Goal: Register for event/course: Sign up to attend an event or enroll in a course

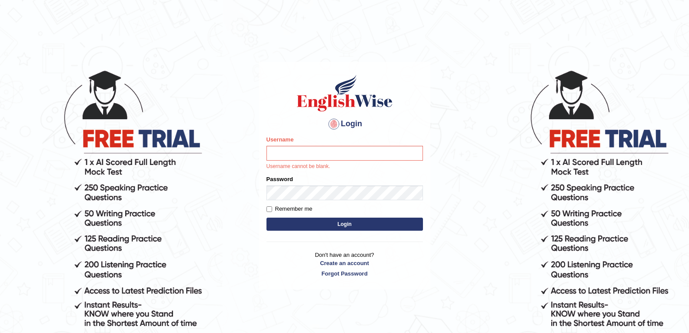
click at [368, 157] on input "Username" at bounding box center [345, 153] width 157 height 15
type input "surbhi1315"
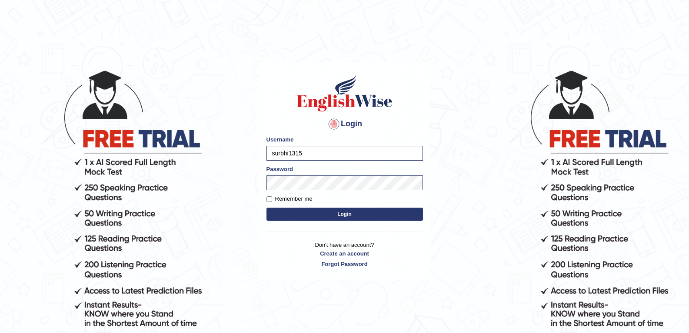
click at [336, 214] on button "Login" at bounding box center [345, 213] width 157 height 13
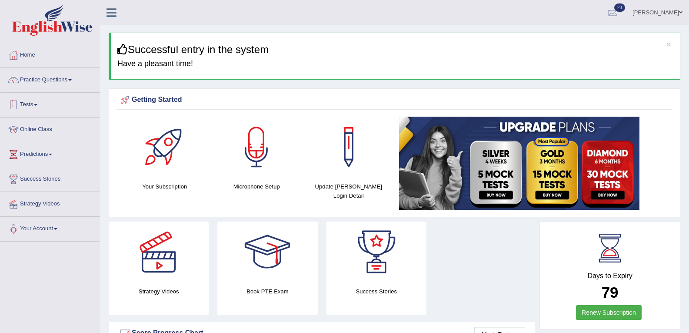
click at [30, 103] on link "Tests" at bounding box center [49, 104] width 99 height 22
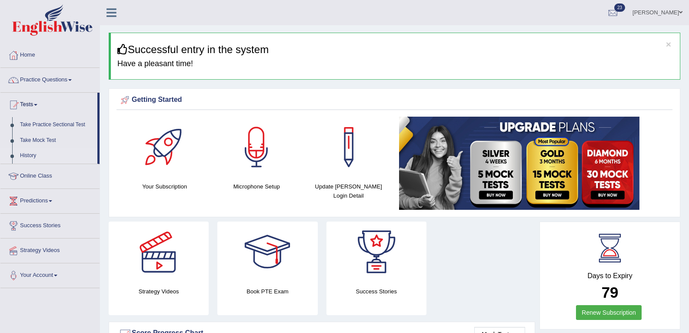
click at [27, 156] on link "History" at bounding box center [56, 156] width 81 height 16
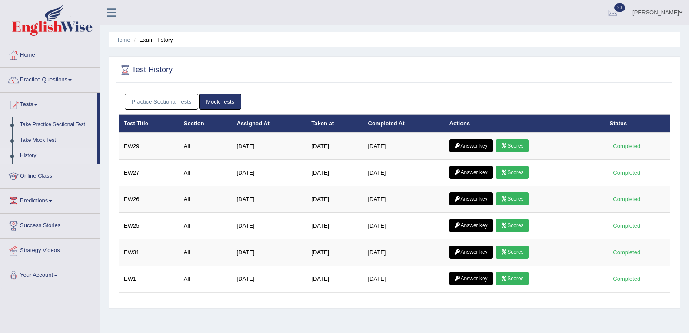
click at [173, 103] on link "Practice Sectional Tests" at bounding box center [162, 101] width 74 height 16
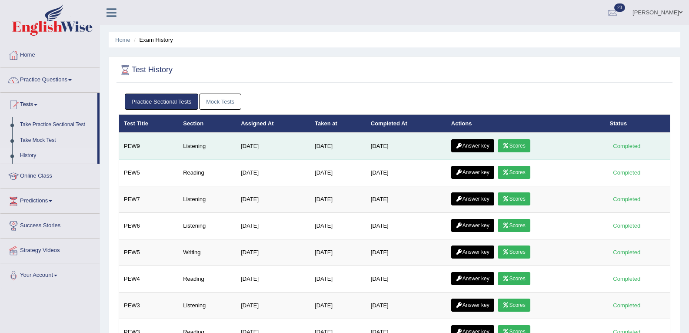
click at [518, 144] on link "Scores" at bounding box center [514, 145] width 32 height 13
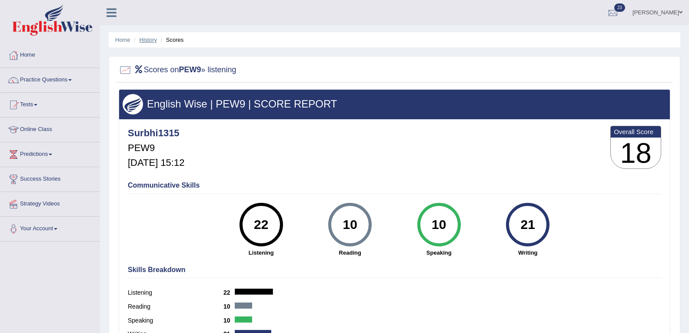
click at [148, 42] on link "History" at bounding box center [148, 40] width 17 height 7
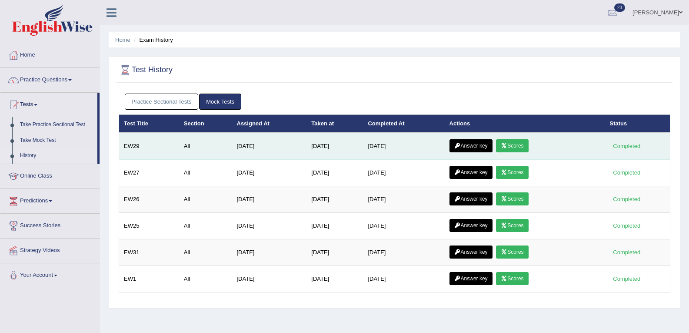
click at [484, 148] on link "Answer key" at bounding box center [471, 145] width 43 height 13
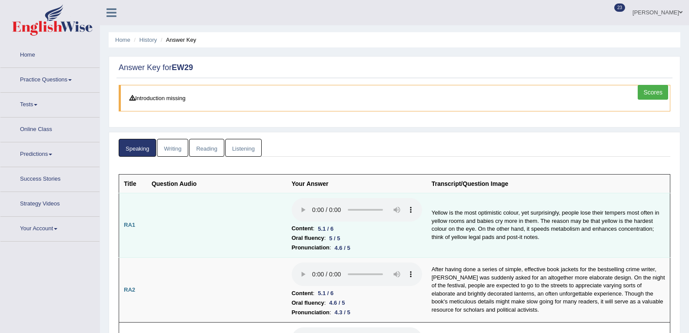
scroll to position [87, 0]
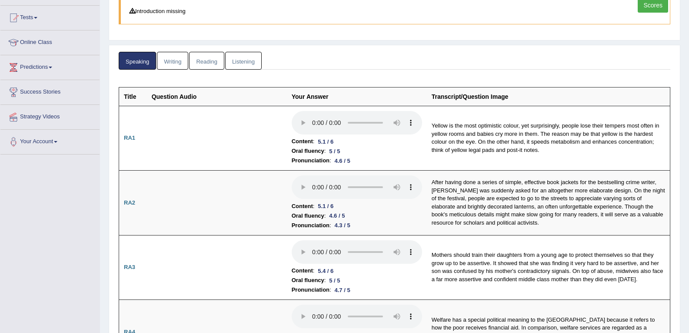
click at [250, 62] on link "Listening" at bounding box center [243, 61] width 37 height 18
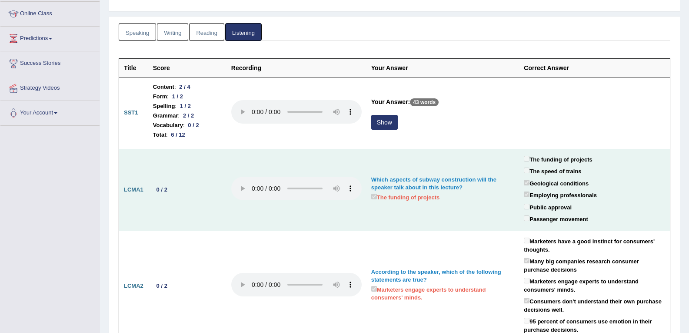
scroll to position [130, 0]
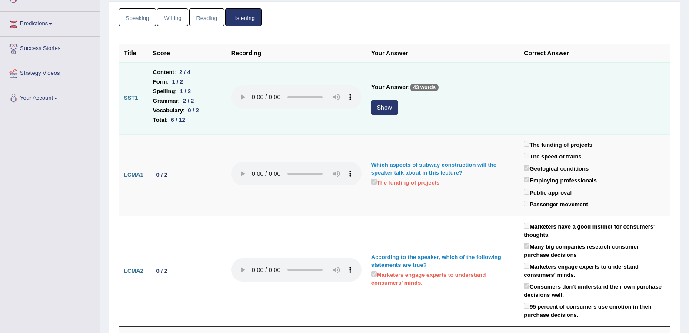
click at [392, 111] on button "Show" at bounding box center [384, 107] width 27 height 15
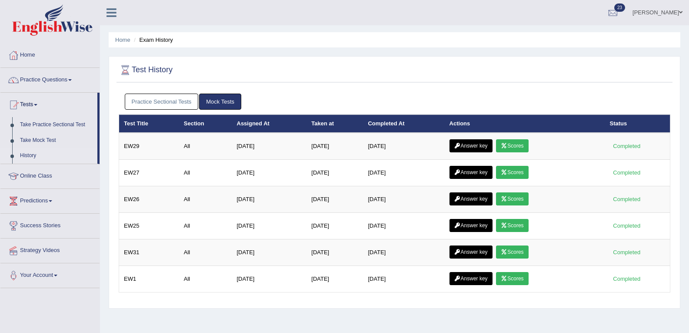
click at [165, 97] on link "Practice Sectional Tests" at bounding box center [162, 101] width 74 height 16
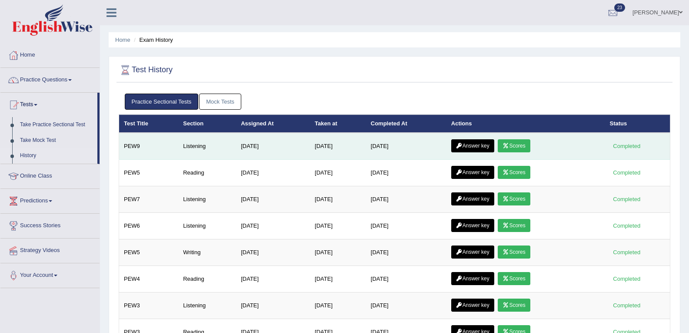
click at [478, 146] on link "Answer key" at bounding box center [472, 145] width 43 height 13
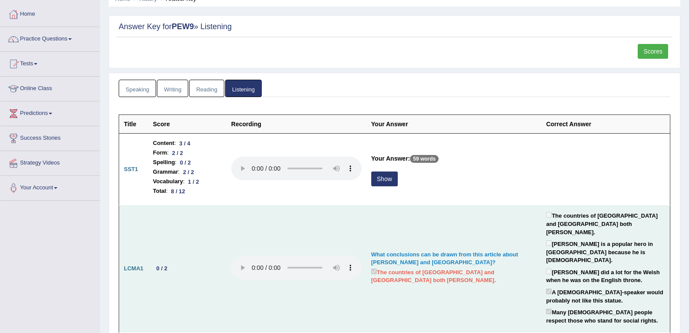
scroll to position [87, 0]
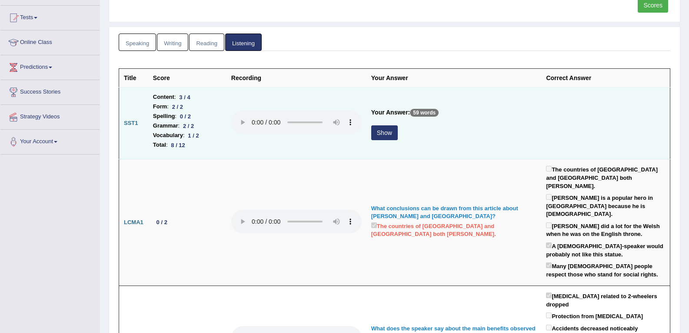
click at [382, 136] on button "Show" at bounding box center [384, 132] width 27 height 15
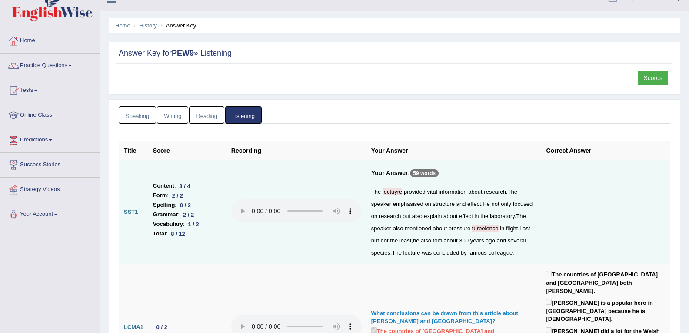
scroll to position [0, 0]
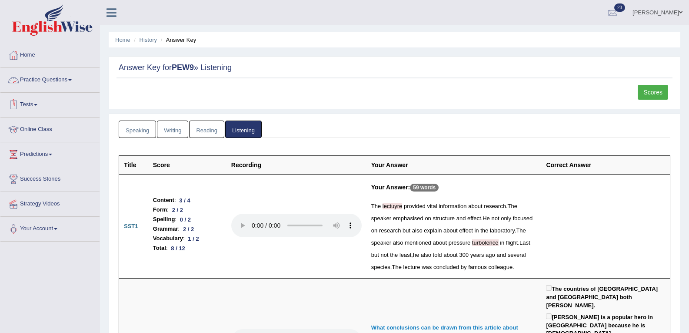
click at [63, 78] on link "Practice Questions" at bounding box center [49, 79] width 99 height 22
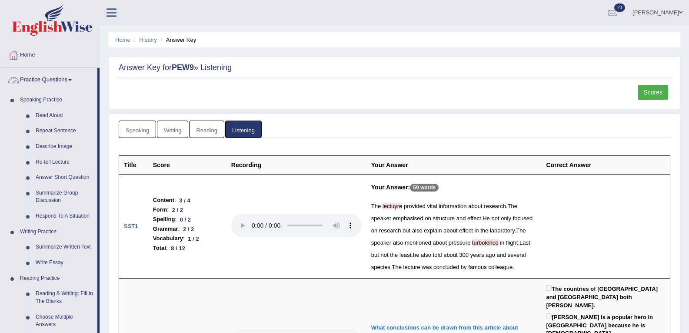
click at [67, 77] on link "Practice Questions" at bounding box center [48, 79] width 97 height 22
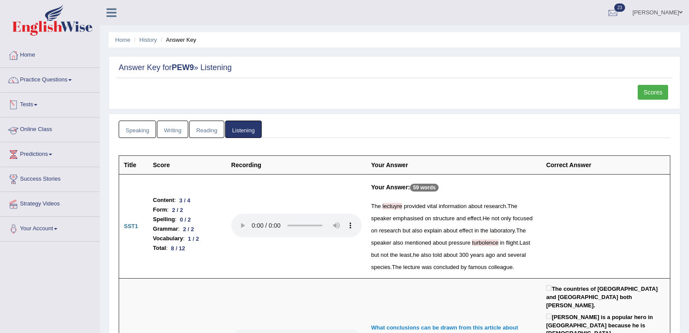
click at [35, 104] on link "Tests" at bounding box center [49, 104] width 99 height 22
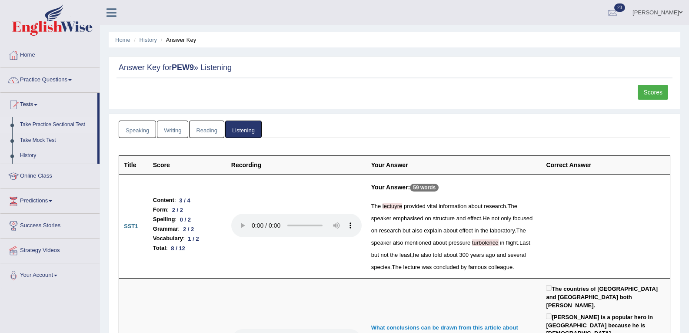
click at [28, 124] on link "Take Practice Sectional Test" at bounding box center [56, 125] width 81 height 16
click at [29, 124] on link "Take Practice Sectional Test" at bounding box center [56, 125] width 81 height 16
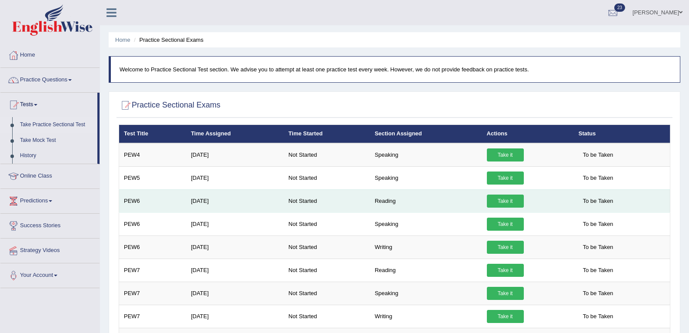
click at [513, 199] on link "Take it" at bounding box center [505, 200] width 37 height 13
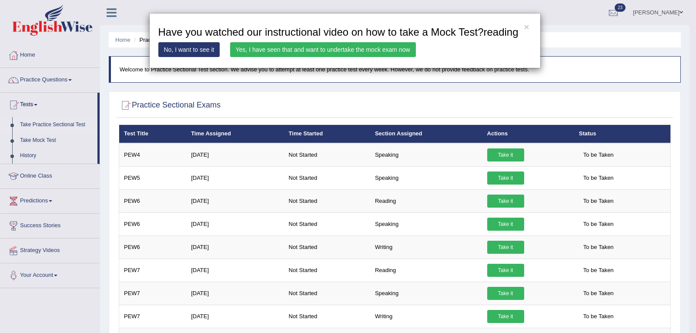
click at [336, 51] on link "Yes, I have seen that and want to undertake the mock exam now" at bounding box center [323, 49] width 186 height 15
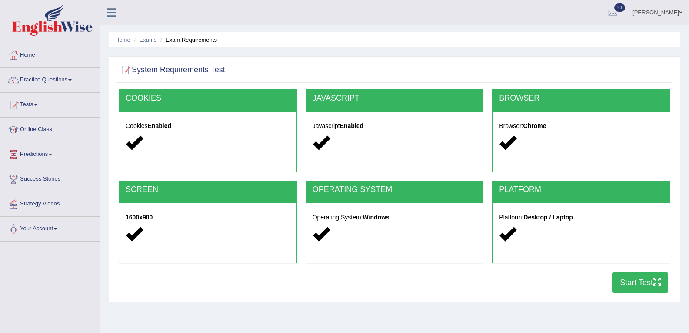
click at [627, 281] on button "Start Test" at bounding box center [641, 282] width 56 height 20
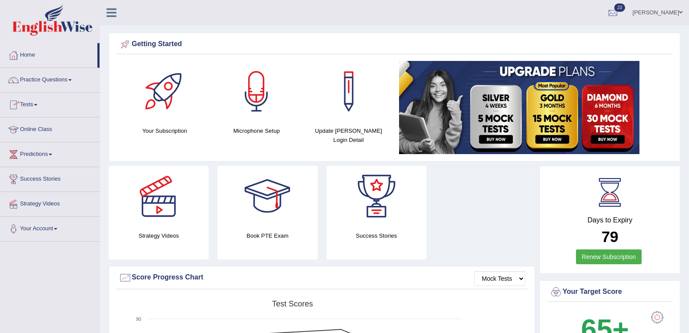
click at [35, 80] on link "Practice Questions" at bounding box center [49, 79] width 99 height 22
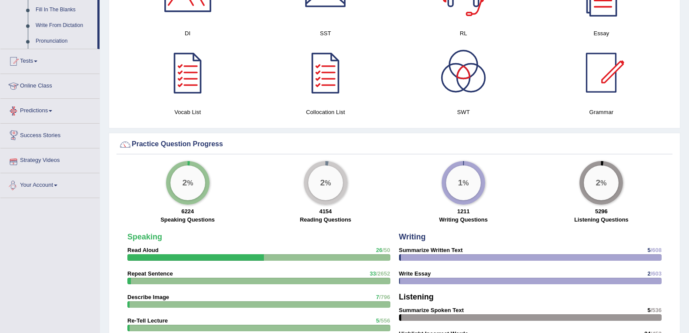
scroll to position [478, 0]
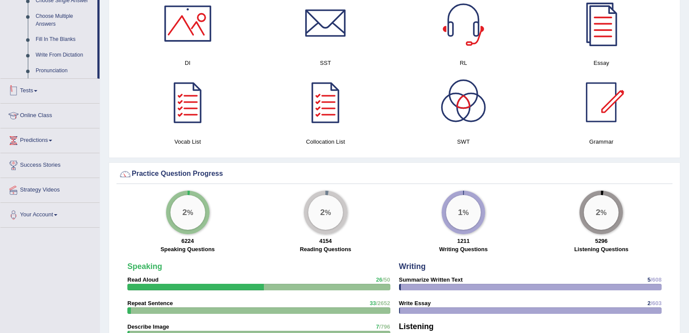
click at [32, 86] on link "Tests" at bounding box center [49, 90] width 99 height 22
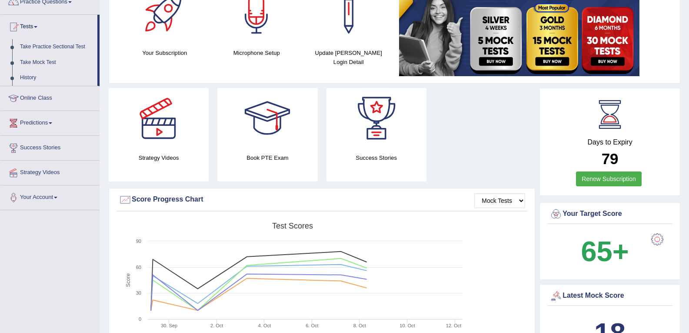
scroll to position [23, 0]
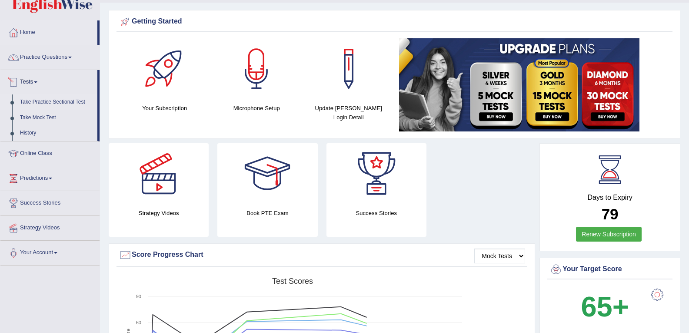
click at [40, 99] on link "Take Practice Sectional Test" at bounding box center [56, 102] width 81 height 16
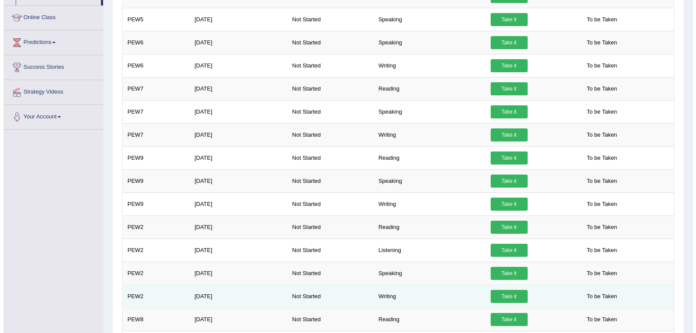
scroll to position [174, 0]
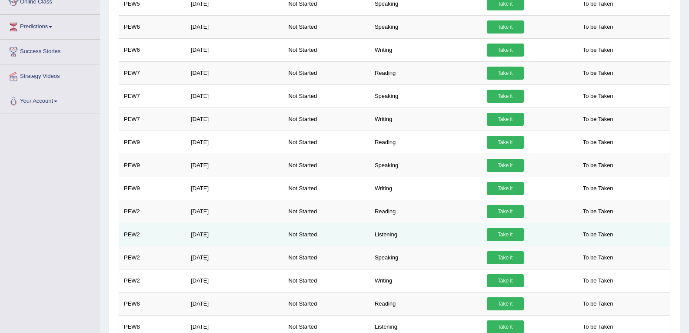
click at [494, 235] on link "Take it" at bounding box center [505, 234] width 37 height 13
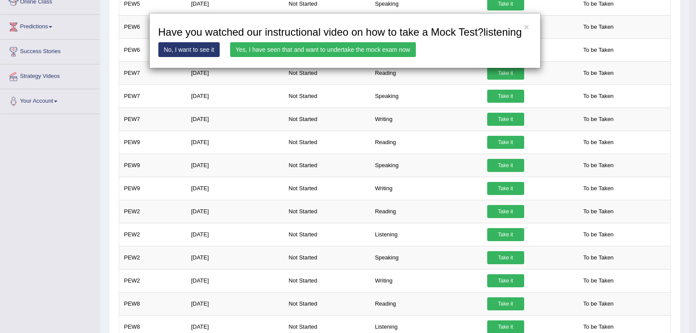
click at [365, 49] on link "Yes, I have seen that and want to undertake the mock exam now" at bounding box center [323, 49] width 186 height 15
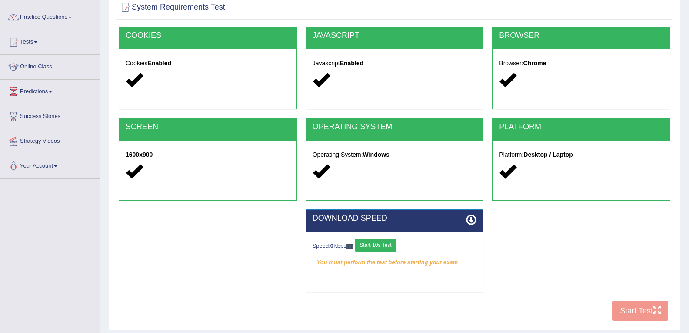
scroll to position [124, 0]
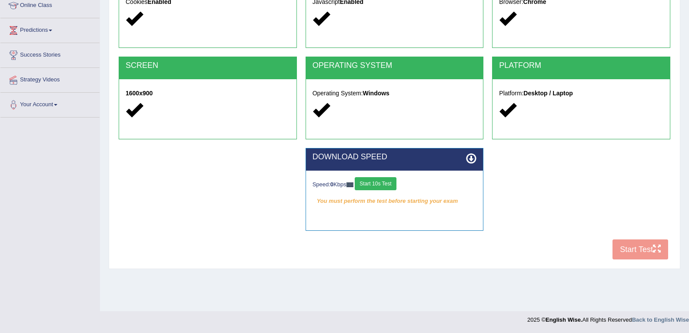
click at [386, 180] on button "Start 10s Test" at bounding box center [375, 183] width 41 height 13
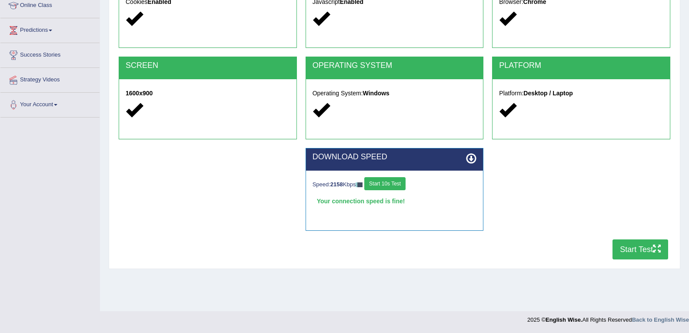
click at [627, 251] on button "Start Test" at bounding box center [641, 249] width 56 height 20
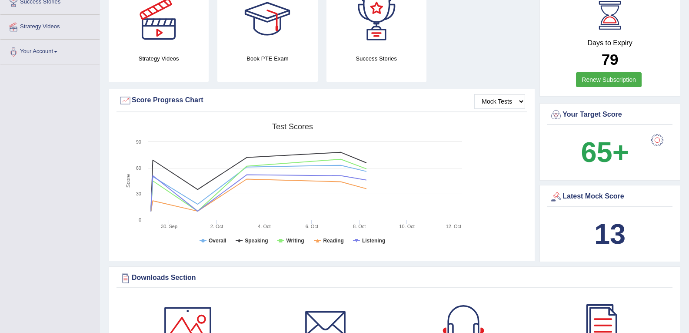
drag, startPoint x: 472, startPoint y: 148, endPoint x: 471, endPoint y: 168, distance: 20.5
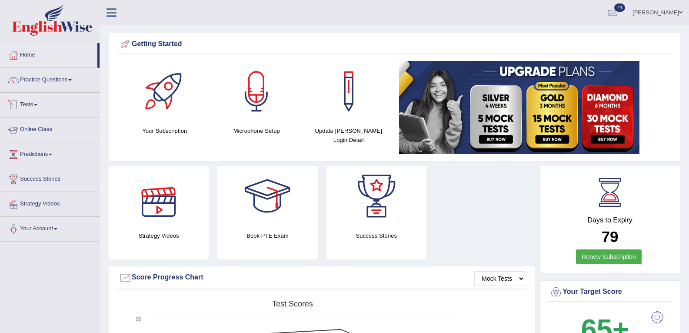
click at [29, 107] on link "Tests" at bounding box center [49, 104] width 99 height 22
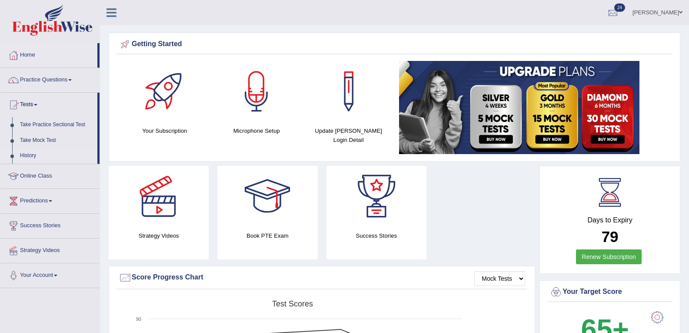
click at [32, 156] on link "History" at bounding box center [56, 156] width 81 height 16
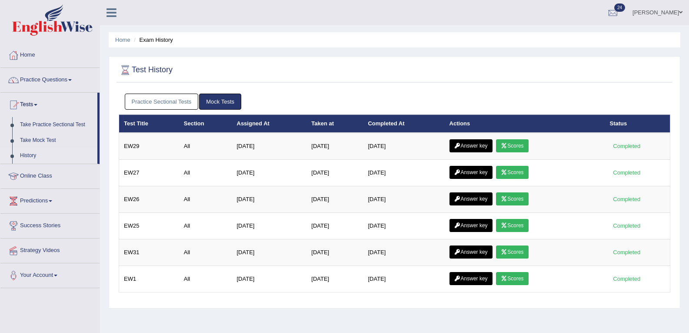
click at [155, 102] on link "Practice Sectional Tests" at bounding box center [162, 101] width 74 height 16
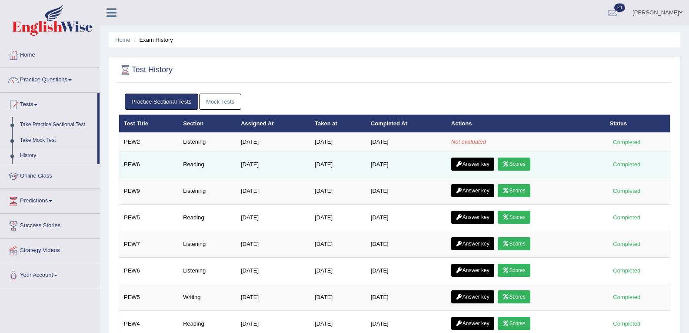
click at [475, 160] on link "Answer key" at bounding box center [472, 163] width 43 height 13
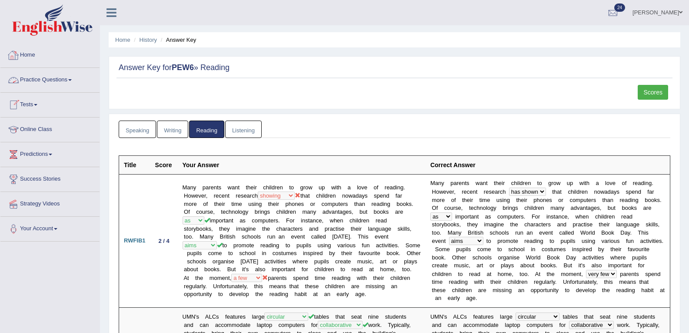
click at [23, 105] on link "Tests" at bounding box center [49, 104] width 99 height 22
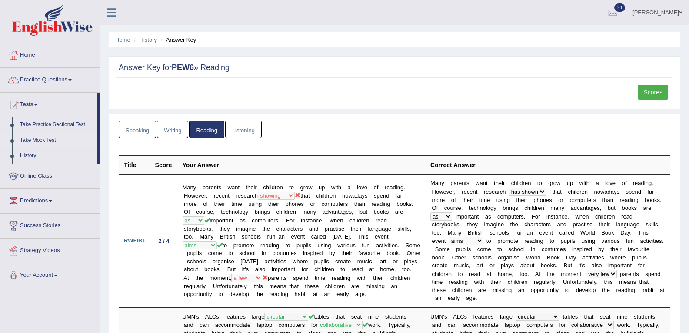
click at [30, 137] on link "Take Mock Test" at bounding box center [56, 141] width 81 height 16
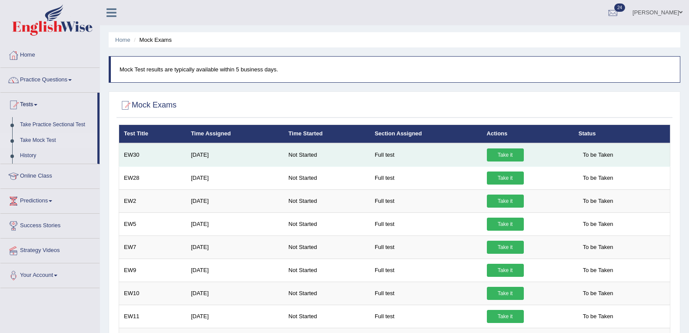
click at [507, 153] on link "Take it" at bounding box center [505, 154] width 37 height 13
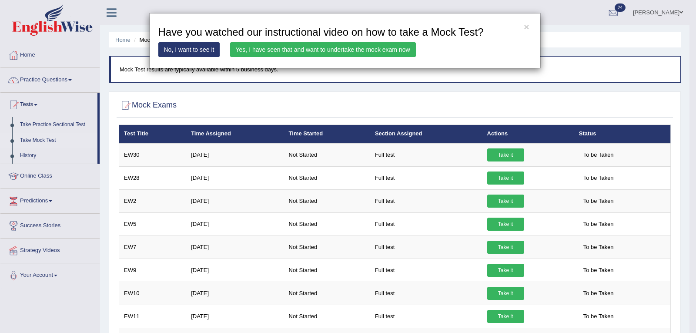
click at [371, 47] on link "Yes, I have seen that and want to undertake the mock exam now" at bounding box center [323, 49] width 186 height 15
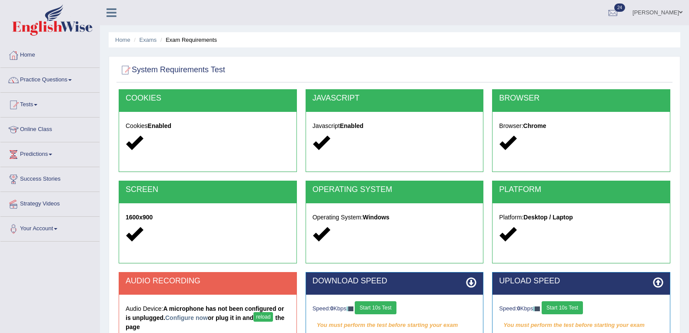
scroll to position [124, 0]
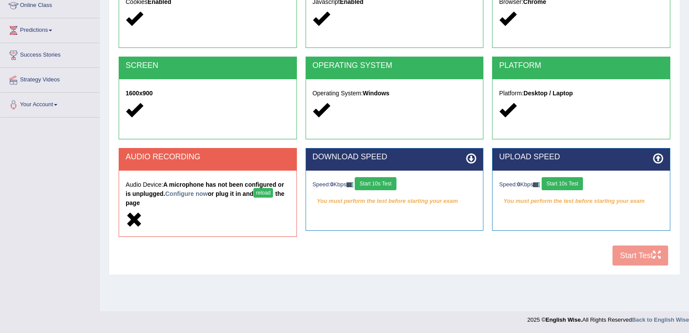
click at [262, 190] on button "reload" at bounding box center [263, 193] width 20 height 10
click at [198, 192] on link "Configure now" at bounding box center [186, 193] width 43 height 7
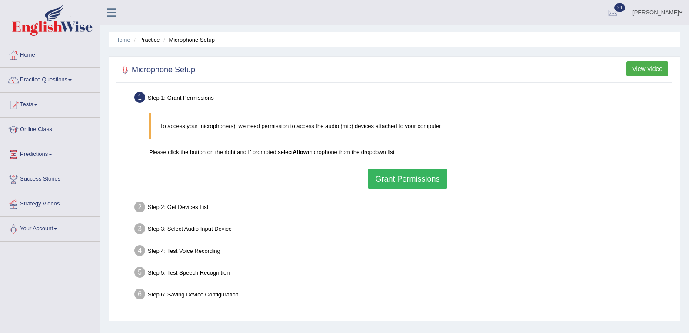
click at [401, 182] on button "Grant Permissions" at bounding box center [407, 179] width 79 height 20
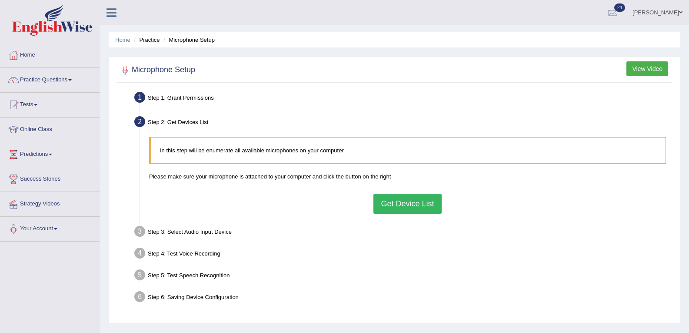
click at [408, 200] on button "Get Device List" at bounding box center [407, 203] width 68 height 20
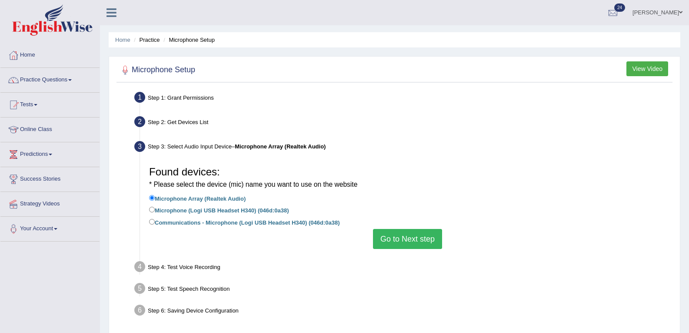
click at [413, 239] on button "Go to Next step" at bounding box center [407, 239] width 69 height 20
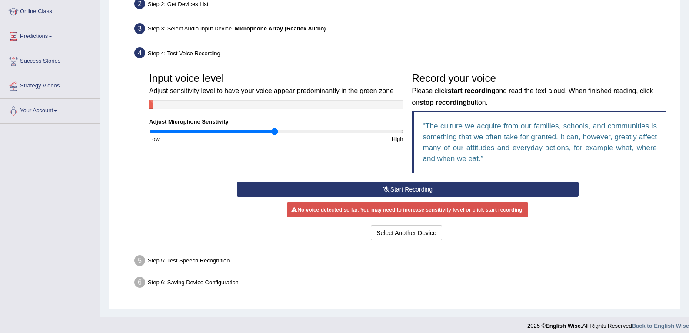
scroll to position [124, 0]
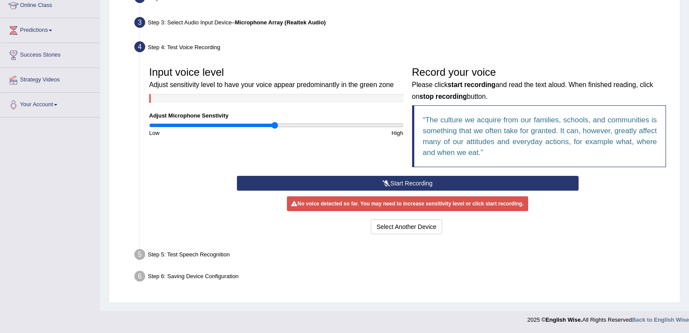
click at [413, 178] on button "Start Recording" at bounding box center [408, 183] width 342 height 15
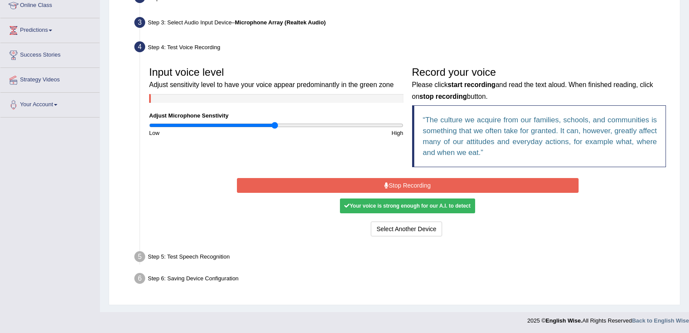
click at [423, 186] on button "Stop Recording" at bounding box center [408, 185] width 342 height 15
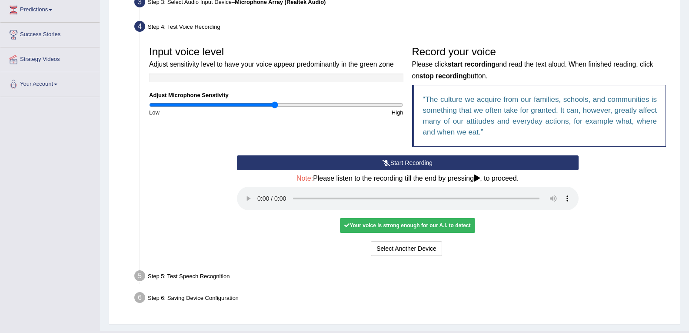
scroll to position [164, 0]
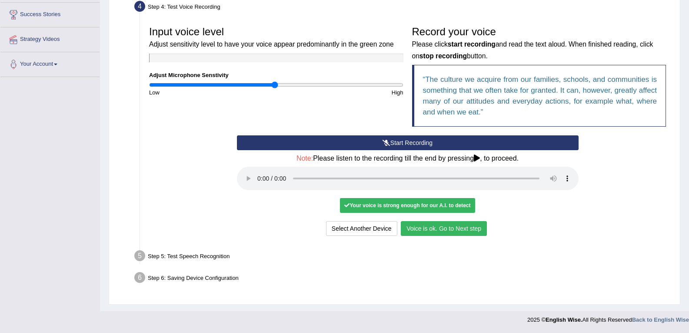
click at [447, 231] on button "Voice is ok. Go to Next step" at bounding box center [444, 228] width 86 height 15
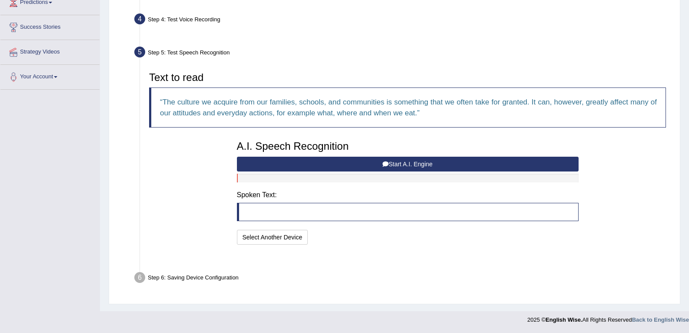
scroll to position [130, 0]
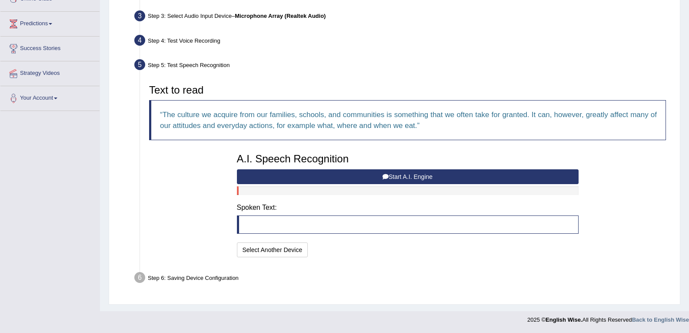
click at [387, 220] on blockquote at bounding box center [408, 224] width 342 height 18
click at [393, 179] on button "Start A.I. Engine" at bounding box center [408, 176] width 342 height 15
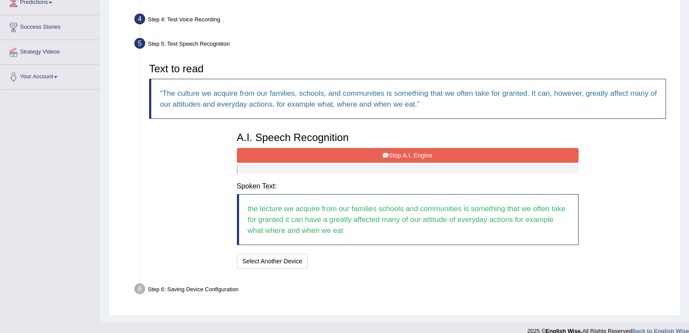
scroll to position [163, 0]
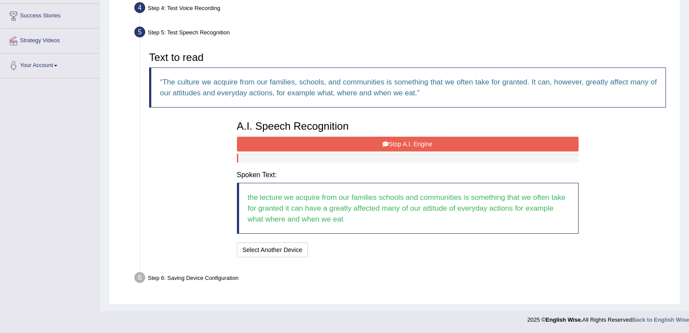
click at [414, 142] on button "Stop A.I. Engine" at bounding box center [408, 144] width 342 height 15
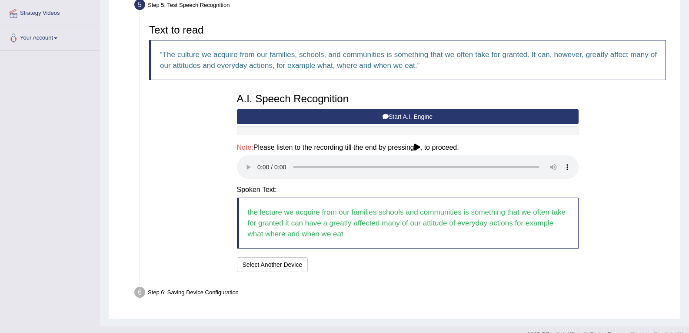
scroll to position [205, 0]
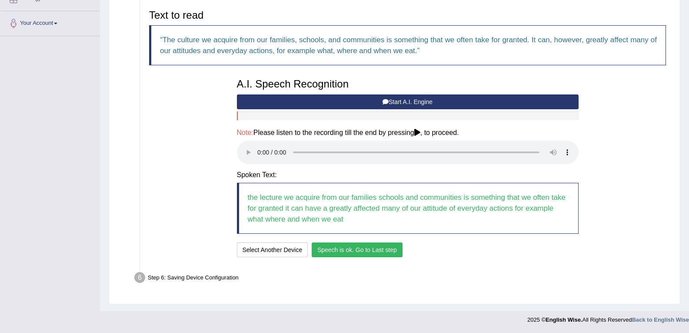
click at [378, 252] on button "Speech is ok. Go to Last step" at bounding box center [357, 249] width 91 height 15
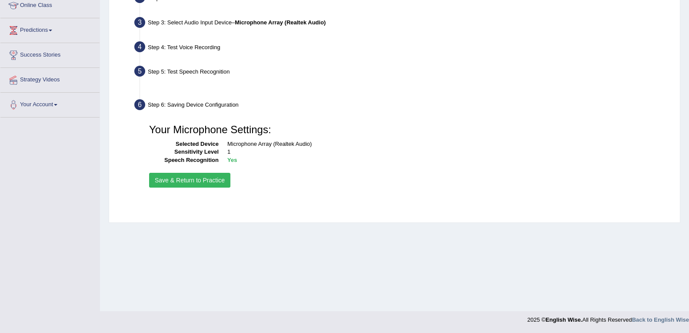
scroll to position [124, 0]
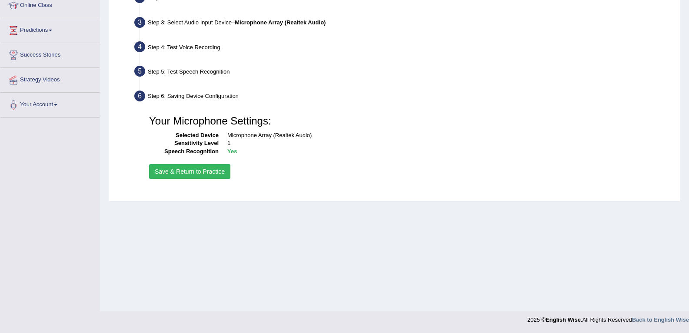
click at [207, 173] on button "Save & Return to Practice" at bounding box center [189, 171] width 81 height 15
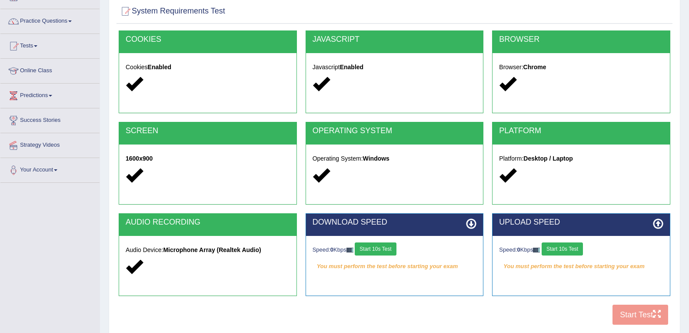
scroll to position [124, 0]
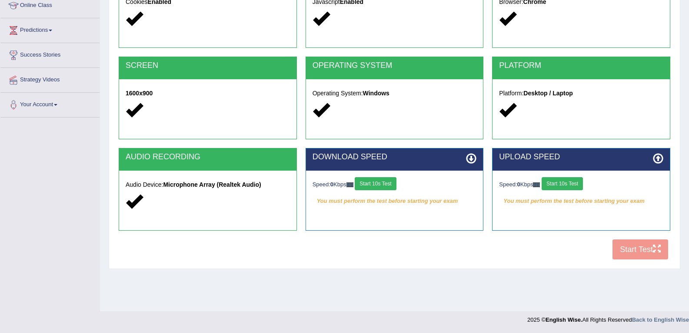
click at [371, 185] on button "Start 10s Test" at bounding box center [375, 183] width 41 height 13
click at [562, 185] on button "Start 10s Test" at bounding box center [562, 183] width 41 height 13
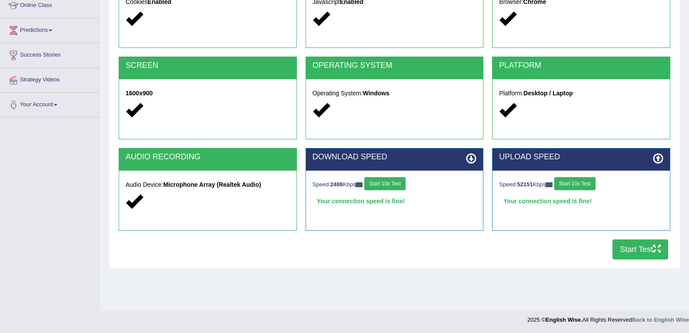
click at [644, 249] on button "Start Test" at bounding box center [641, 249] width 56 height 20
